Goal: Information Seeking & Learning: Learn about a topic

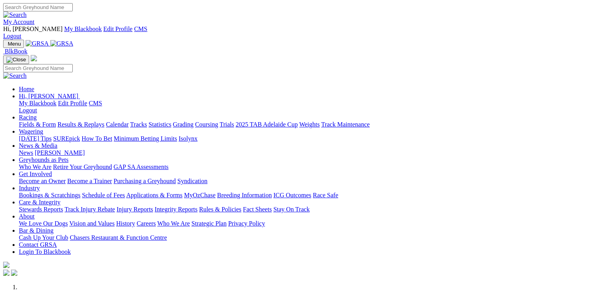
click at [63, 206] on link "Stewards Reports" at bounding box center [41, 209] width 44 height 7
